Goal: Transaction & Acquisition: Purchase product/service

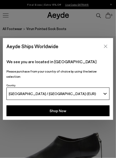
click at [106, 47] on icon "Close" at bounding box center [106, 46] width 4 height 4
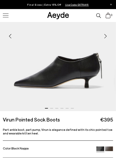
scroll to position [50, 0]
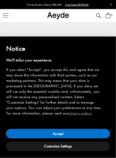
click at [59, 93] on div "If you select "Accept", you accept this and agree that we may share this inform…" at bounding box center [54, 91] width 96 height 49
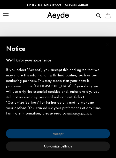
click at [64, 134] on button "Accept" at bounding box center [58, 134] width 105 height 10
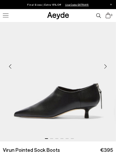
drag, startPoint x: 81, startPoint y: 110, endPoint x: 60, endPoint y: 112, distance: 21.1
click at [104, 67] on div "Next slide" at bounding box center [106, 67] width 16 height 16
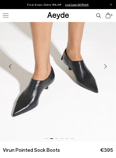
click at [104, 67] on div "Next slide" at bounding box center [106, 67] width 16 height 16
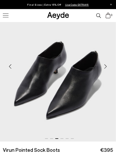
click at [104, 67] on div "Next slide" at bounding box center [106, 67] width 16 height 16
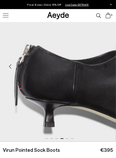
click at [104, 67] on div "Next slide" at bounding box center [106, 67] width 16 height 16
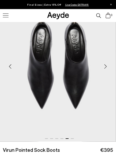
click at [104, 67] on div "Next slide" at bounding box center [106, 67] width 16 height 16
